Goal: Navigation & Orientation: Find specific page/section

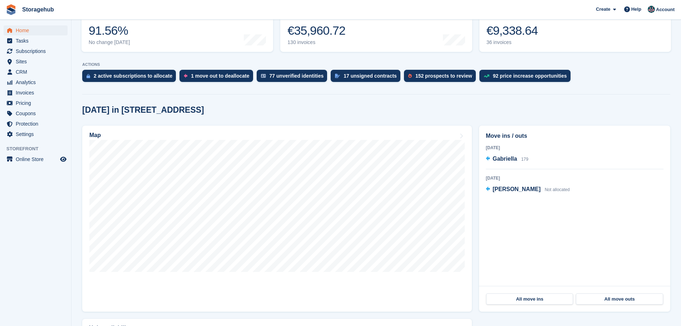
scroll to position [143, 0]
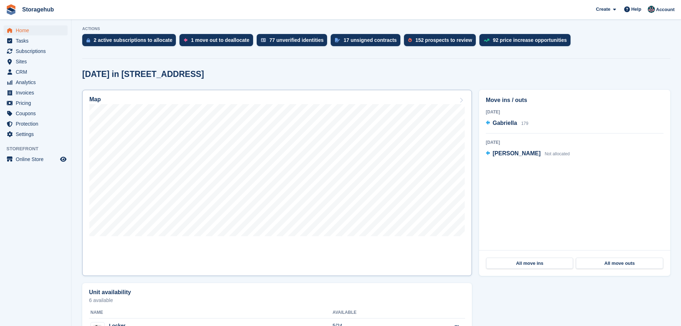
click at [459, 97] on div "Map" at bounding box center [277, 100] width 376 height 8
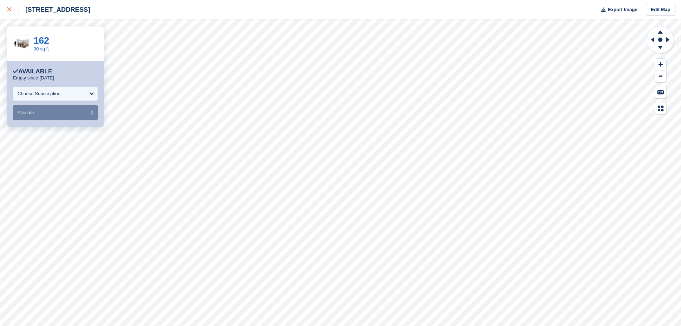
click at [11, 9] on icon at bounding box center [9, 9] width 4 height 4
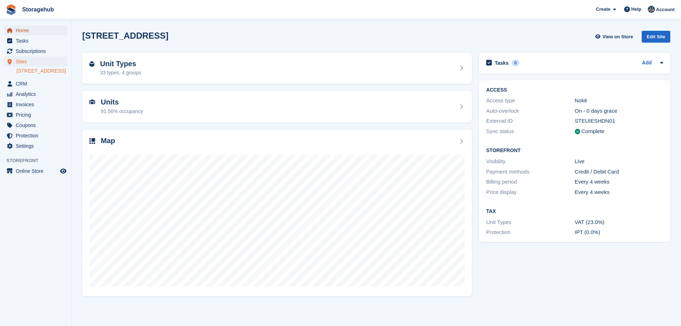
click at [49, 33] on span "Home" at bounding box center [37, 30] width 43 height 10
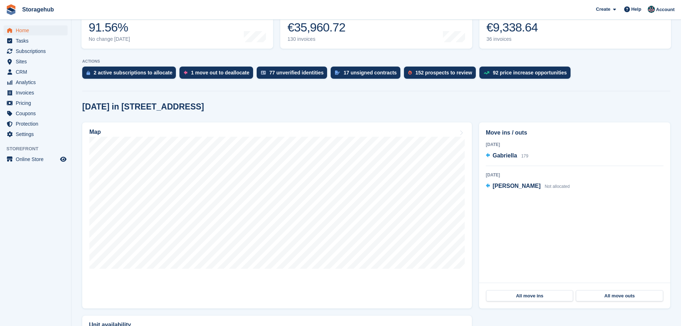
scroll to position [179, 0]
